Goal: Find specific page/section

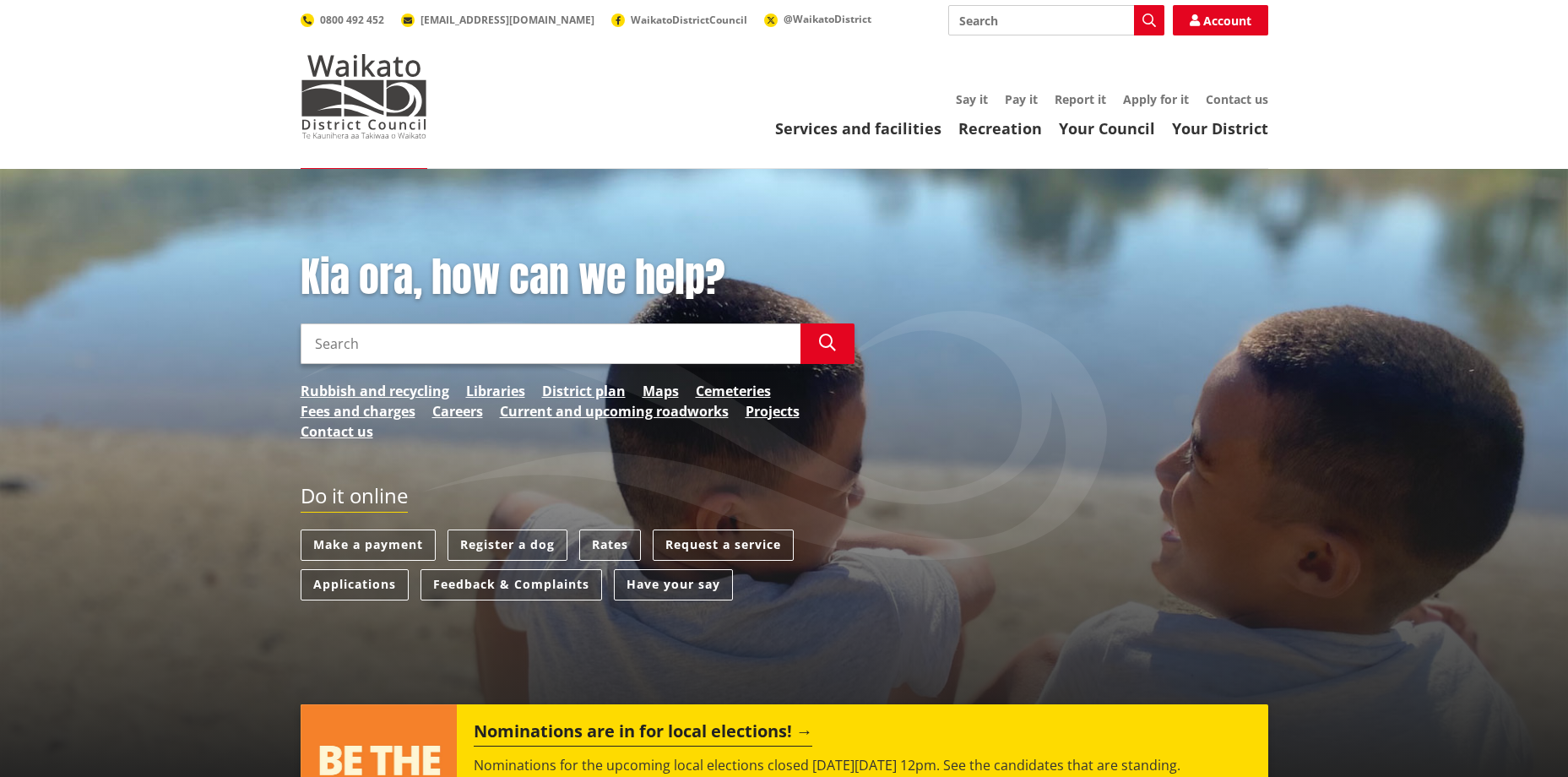
click at [491, 359] on input "Search" at bounding box center [551, 344] width 500 height 41
type input "event"
click at [821, 348] on icon "button" at bounding box center [827, 343] width 17 height 17
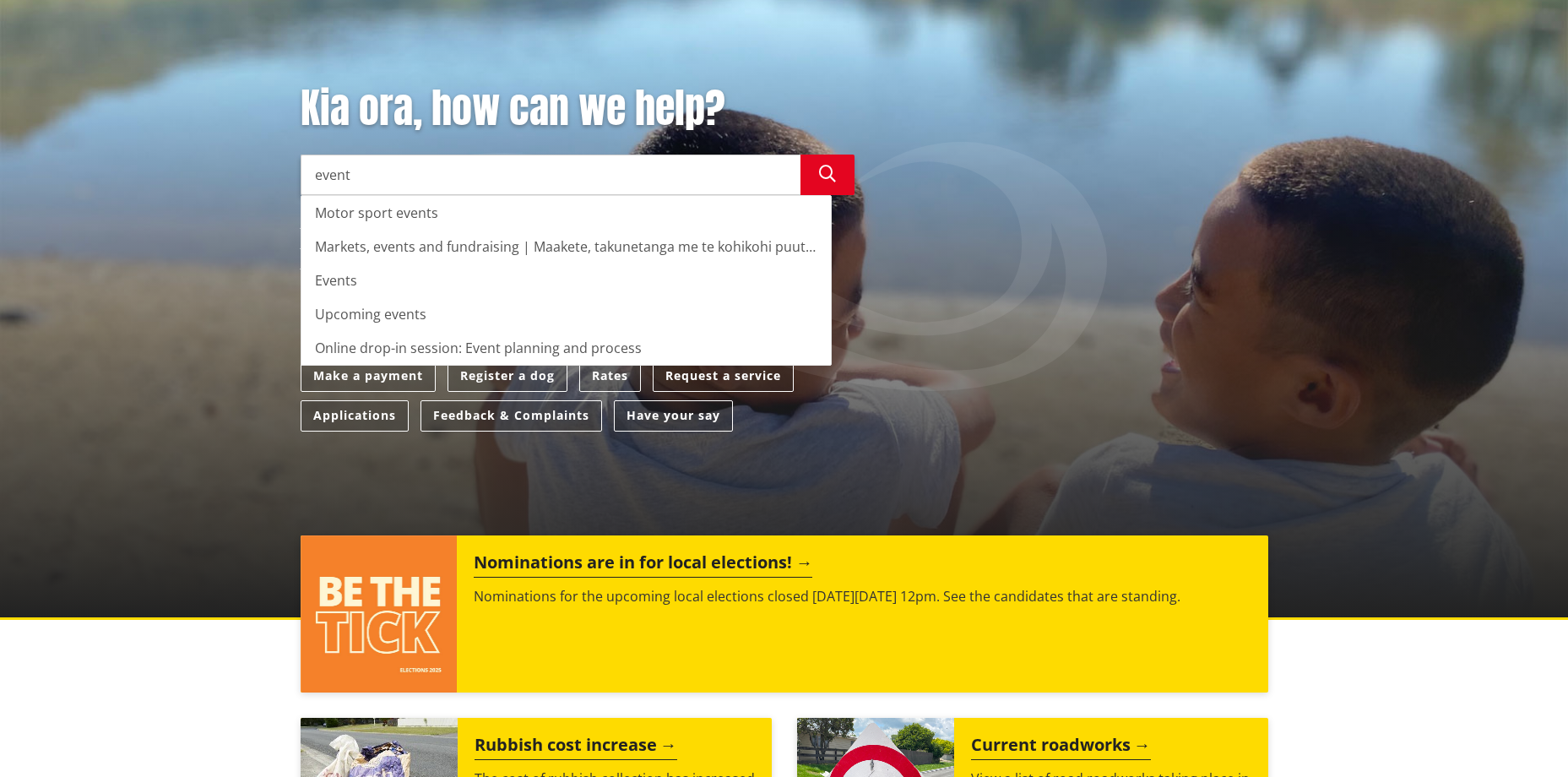
scroll to position [254, 0]
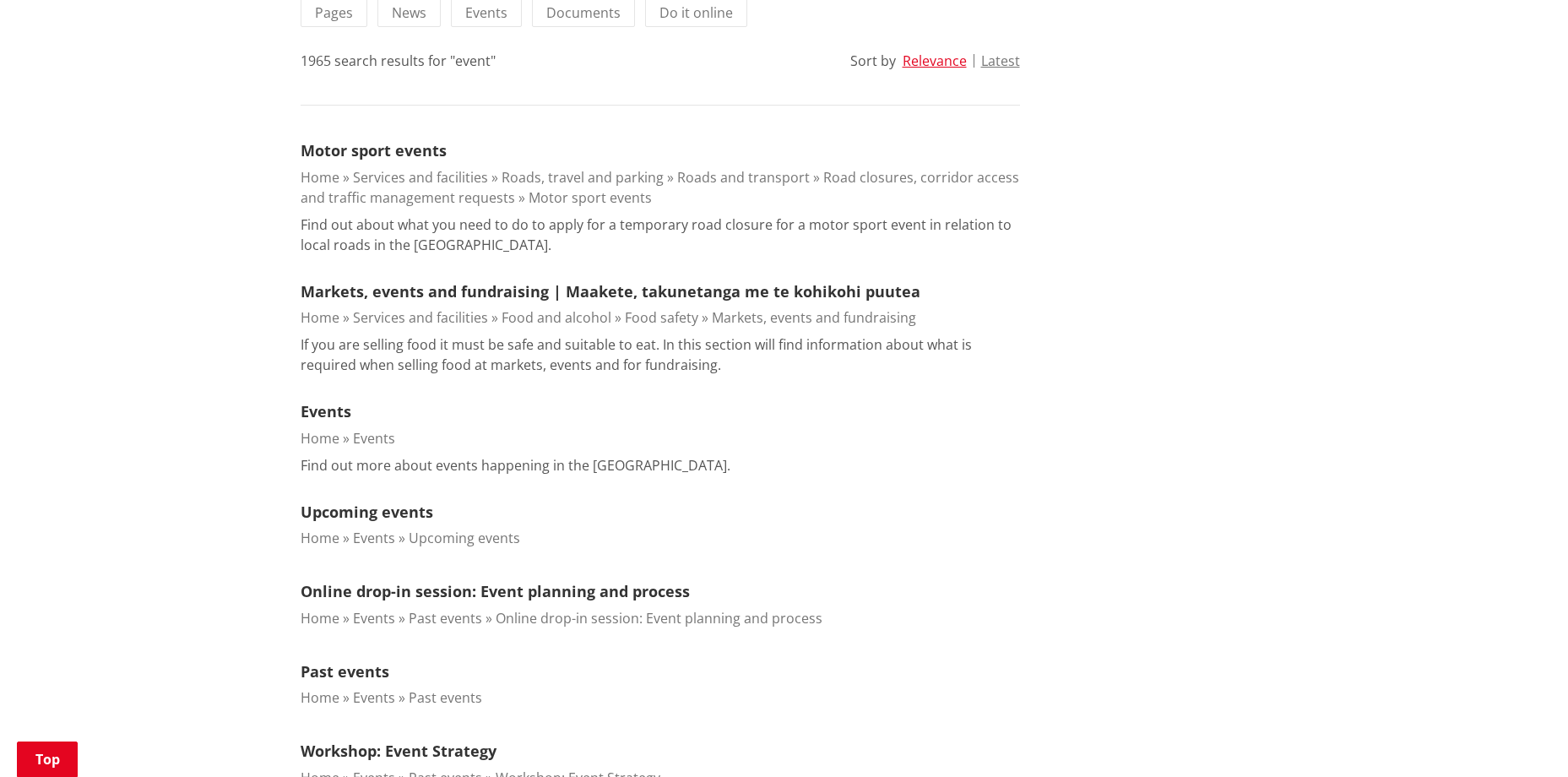
scroll to position [507, 0]
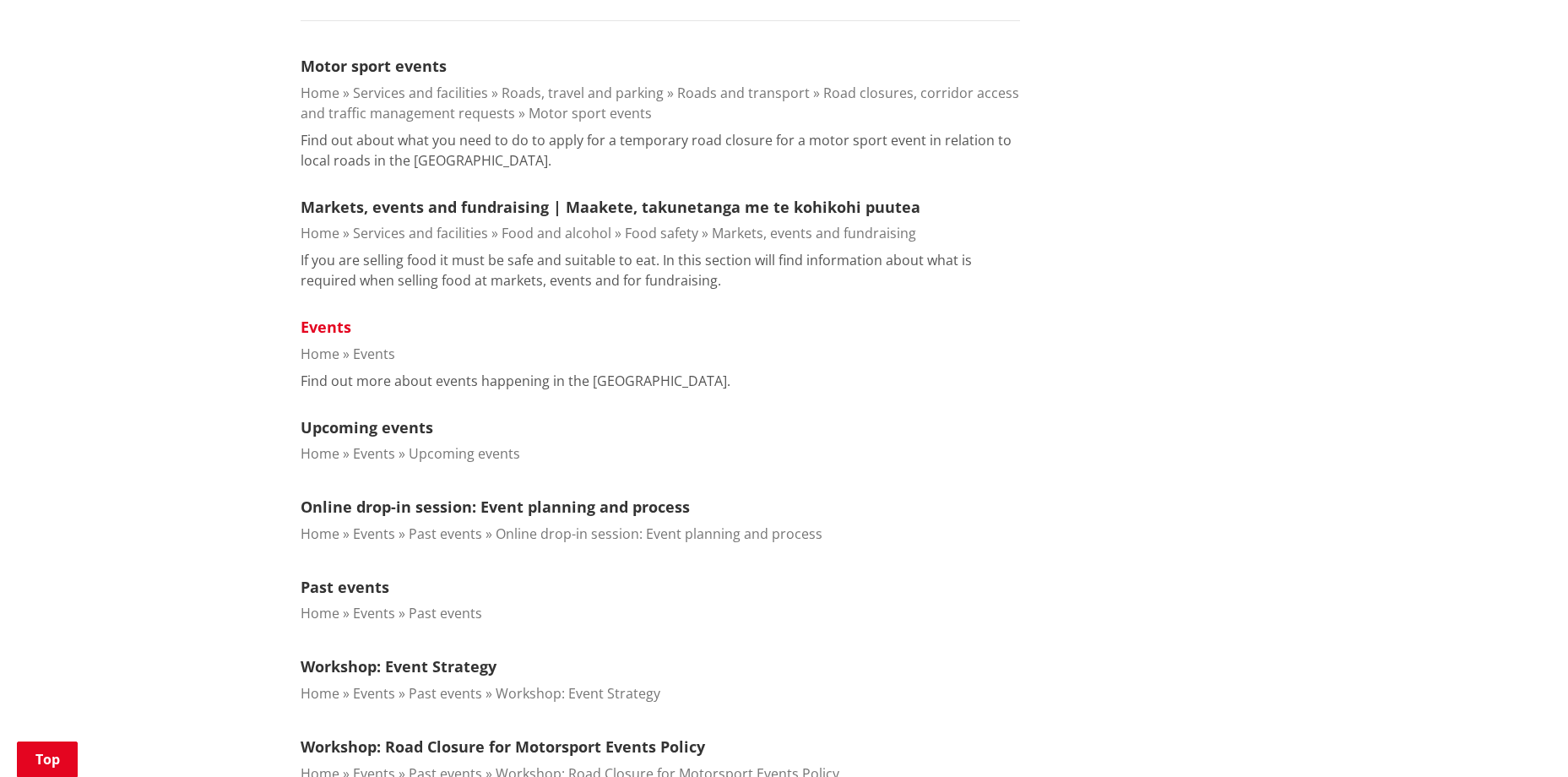
click at [325, 325] on link "Events" at bounding box center [326, 327] width 51 height 20
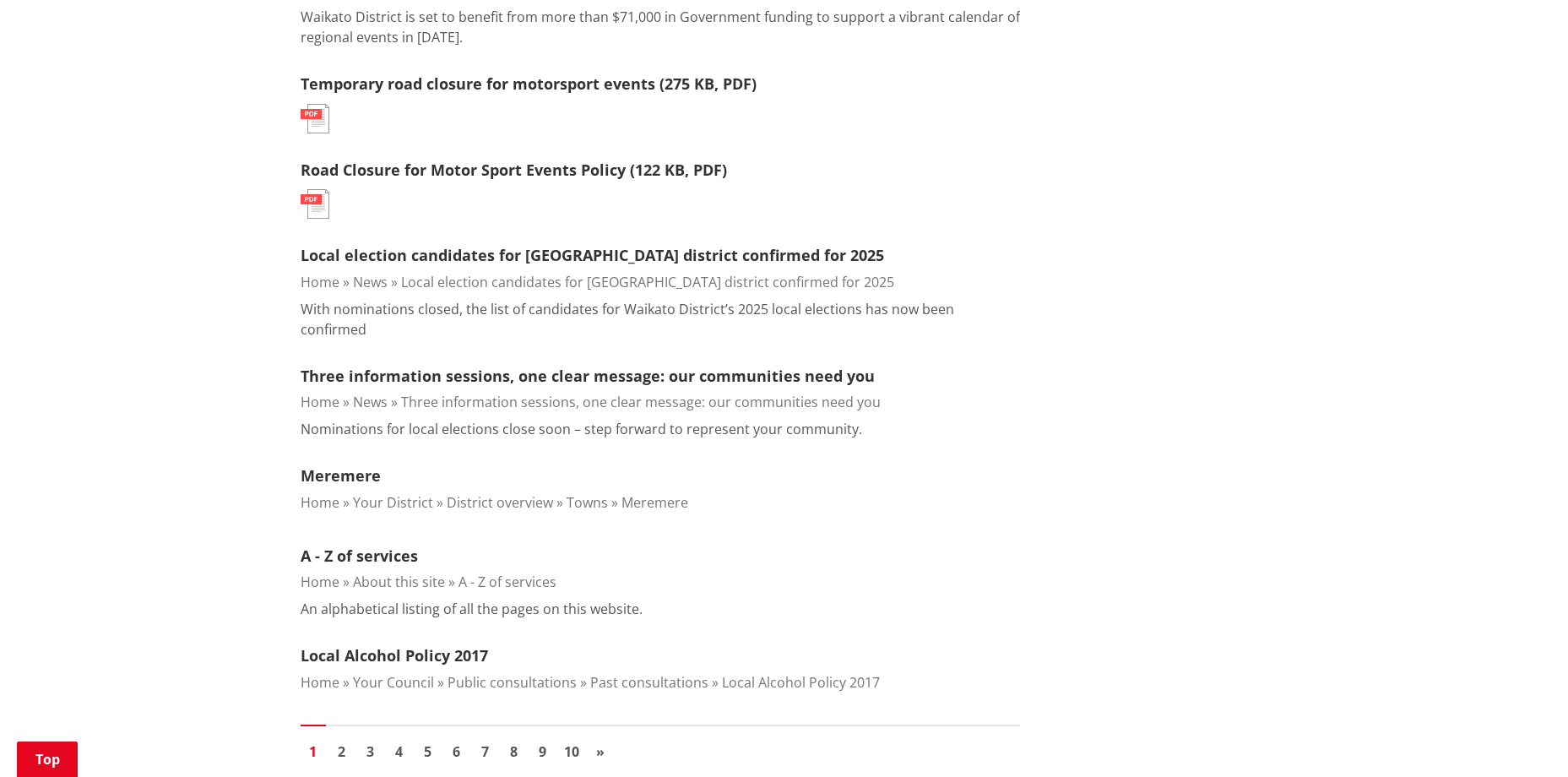
scroll to position [1773, 0]
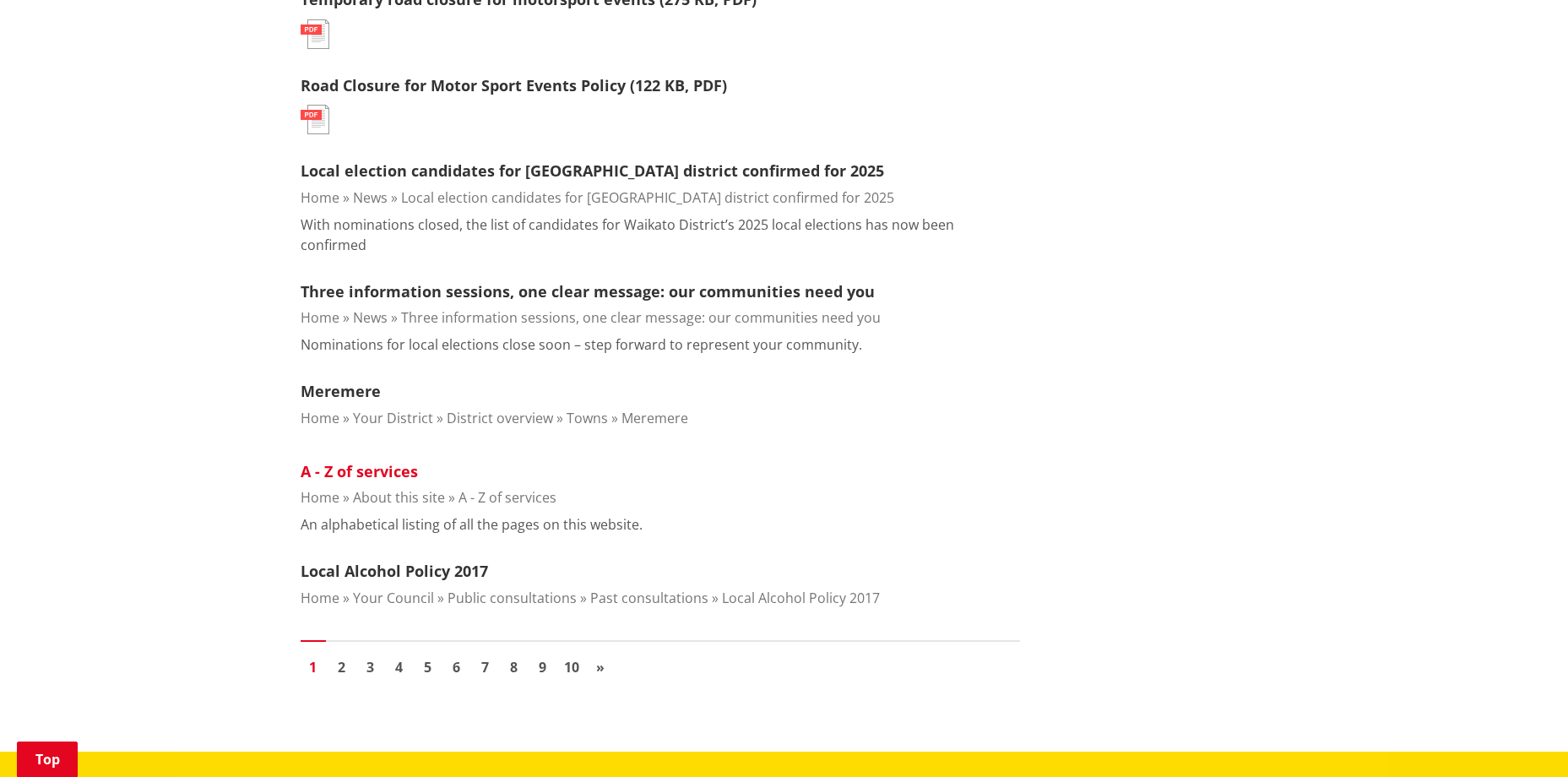
click at [350, 461] on link "A - Z of services" at bounding box center [359, 470] width 117 height 20
click at [384, 461] on link "A - Z of services" at bounding box center [359, 470] width 117 height 20
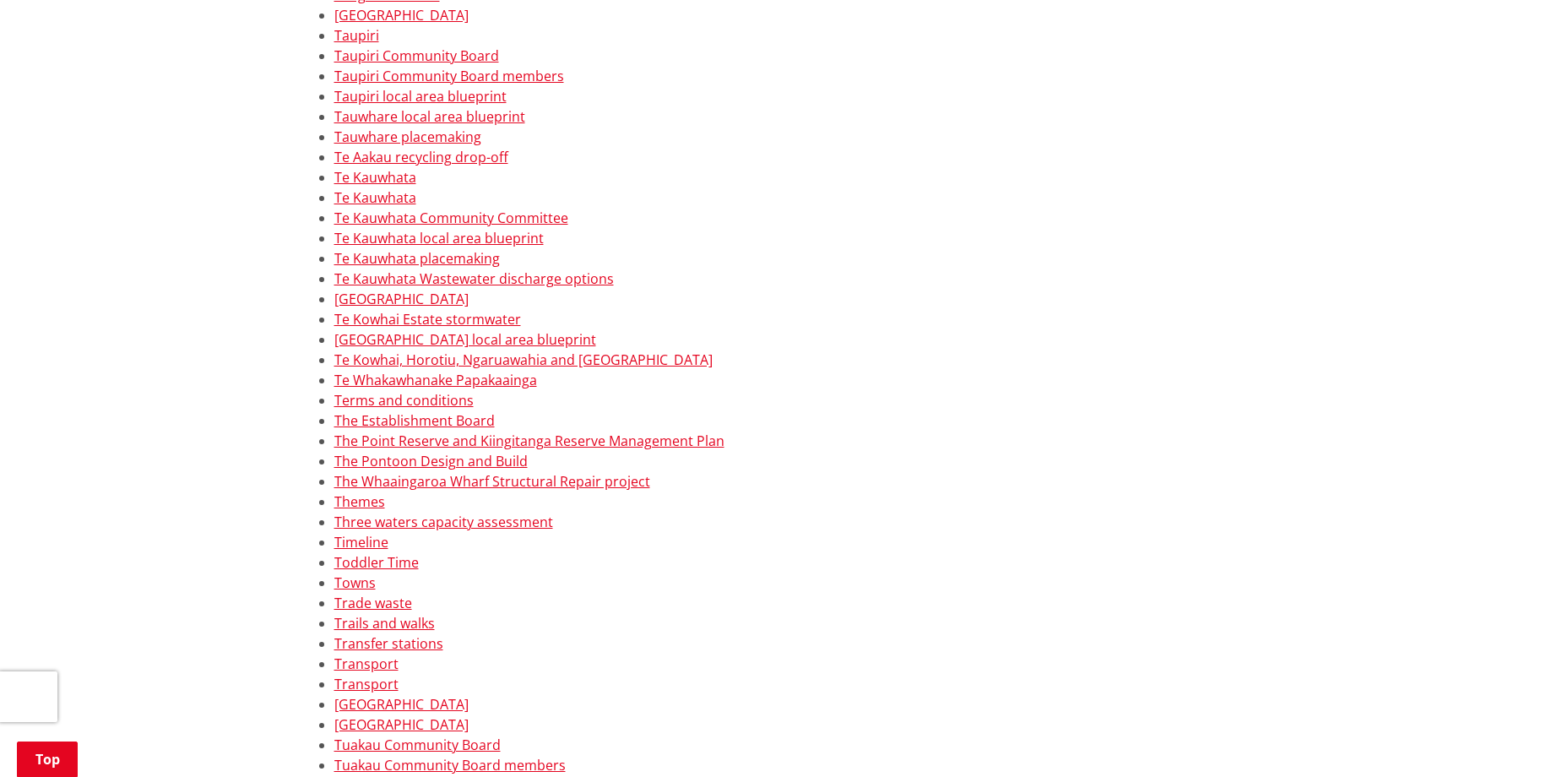
scroll to position [12078, 0]
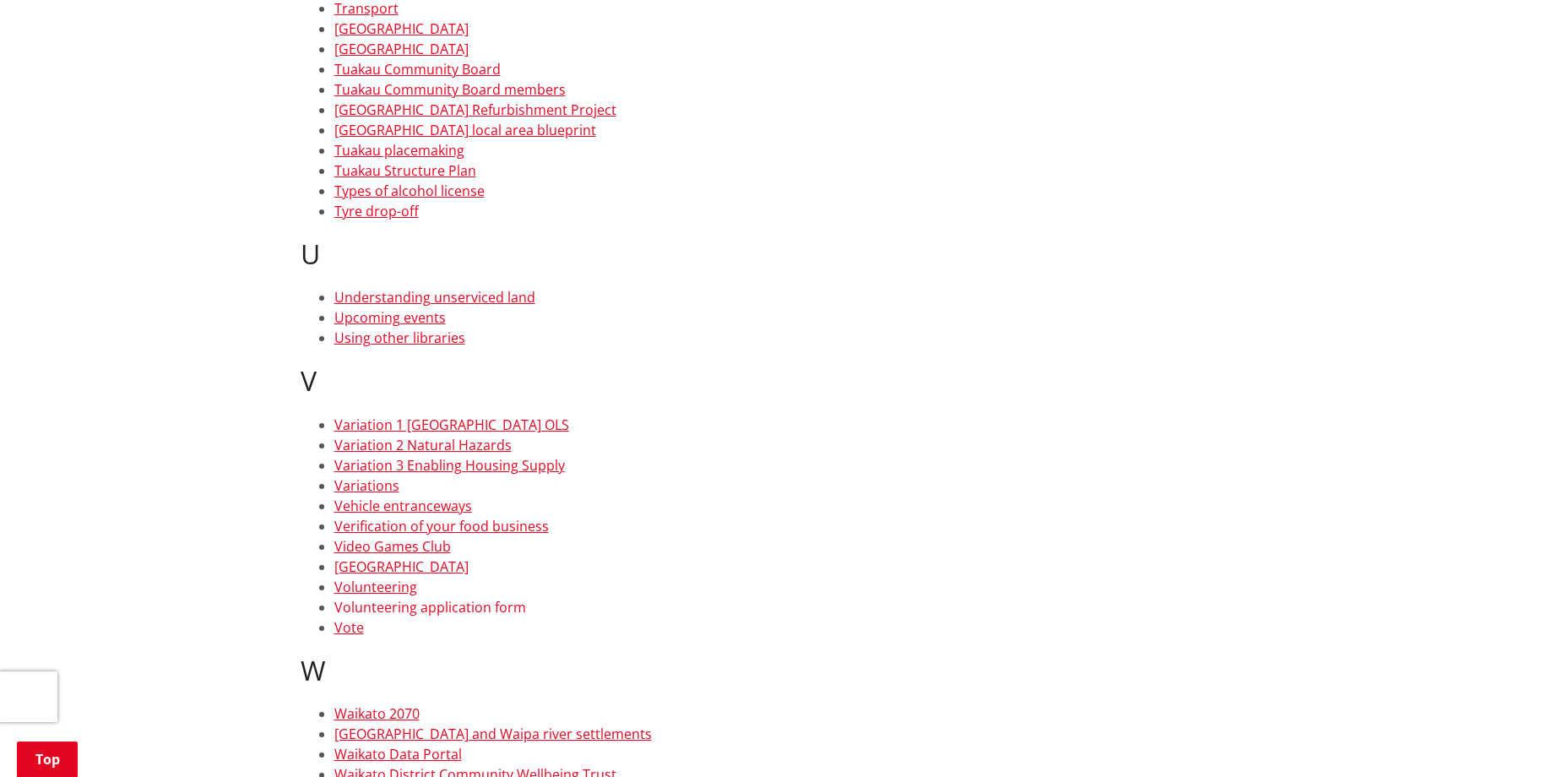
click at [493, 610] on link "Volunteering application form" at bounding box center [431, 607] width 192 height 18
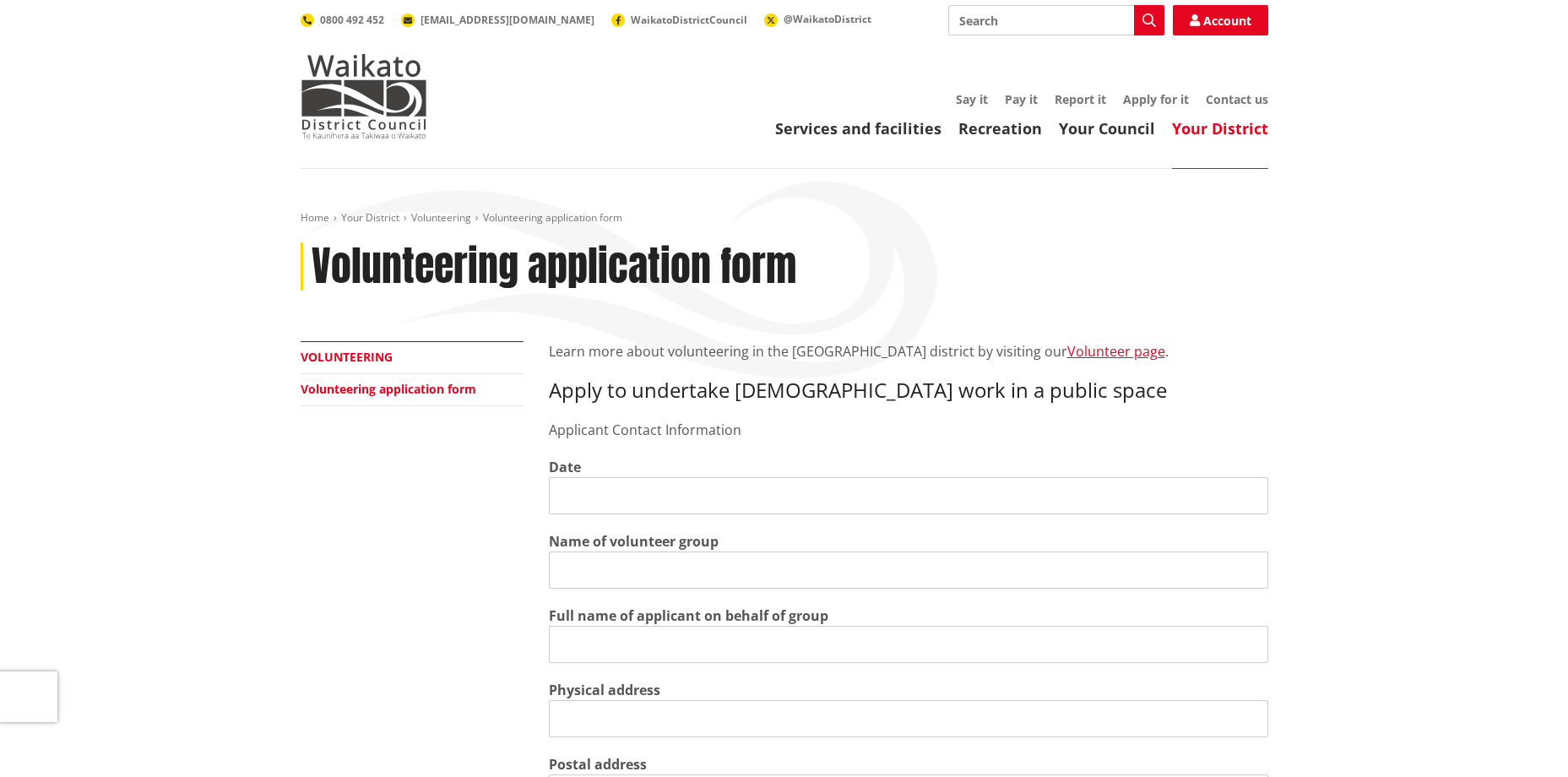
click at [340, 359] on link "Volunteering" at bounding box center [346, 357] width 92 height 16
